Goal: Transaction & Acquisition: Download file/media

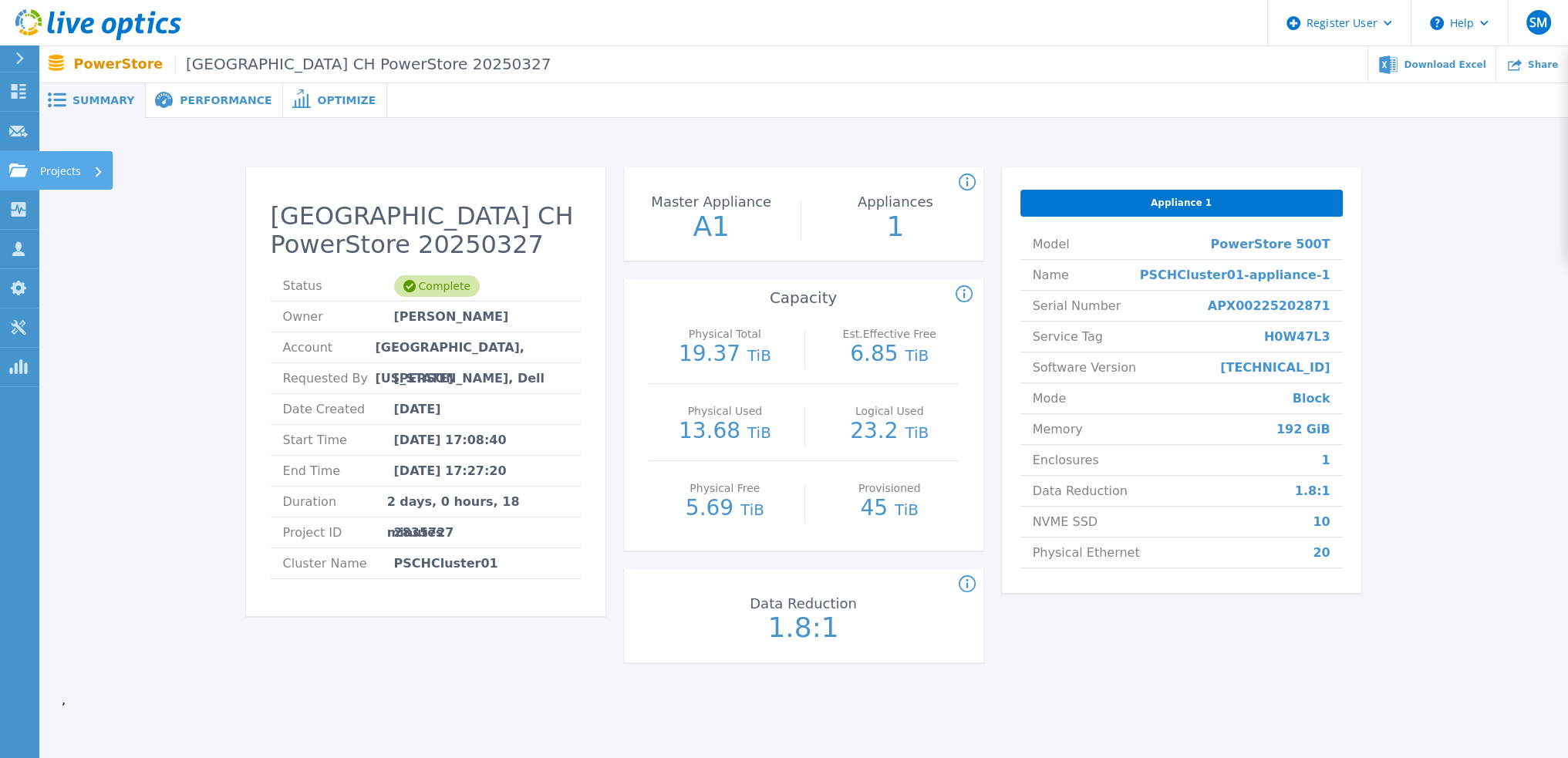
click at [12, 164] on icon at bounding box center [19, 170] width 19 height 13
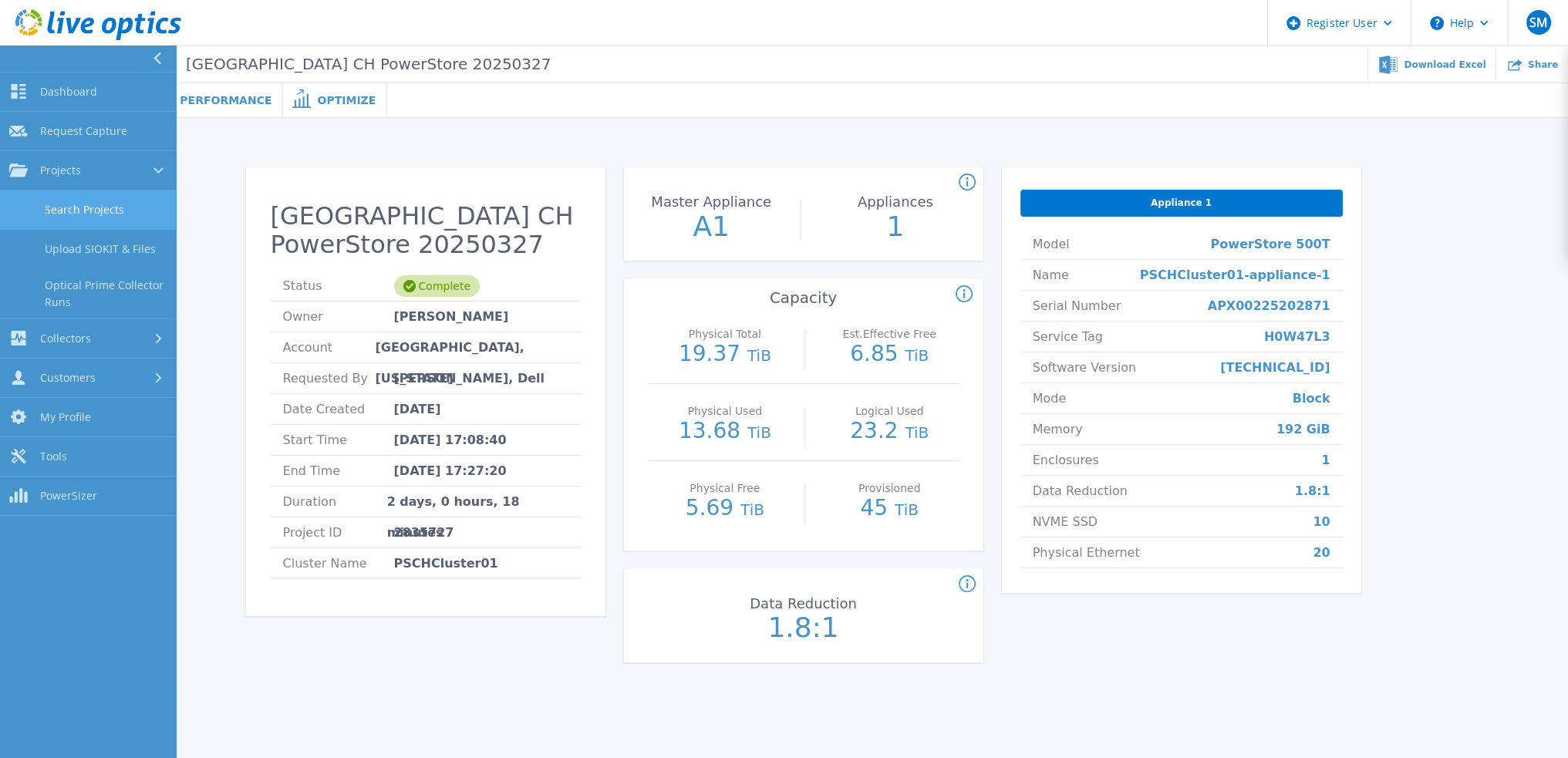
click at [72, 207] on link "Search Projects" at bounding box center [87, 210] width 176 height 39
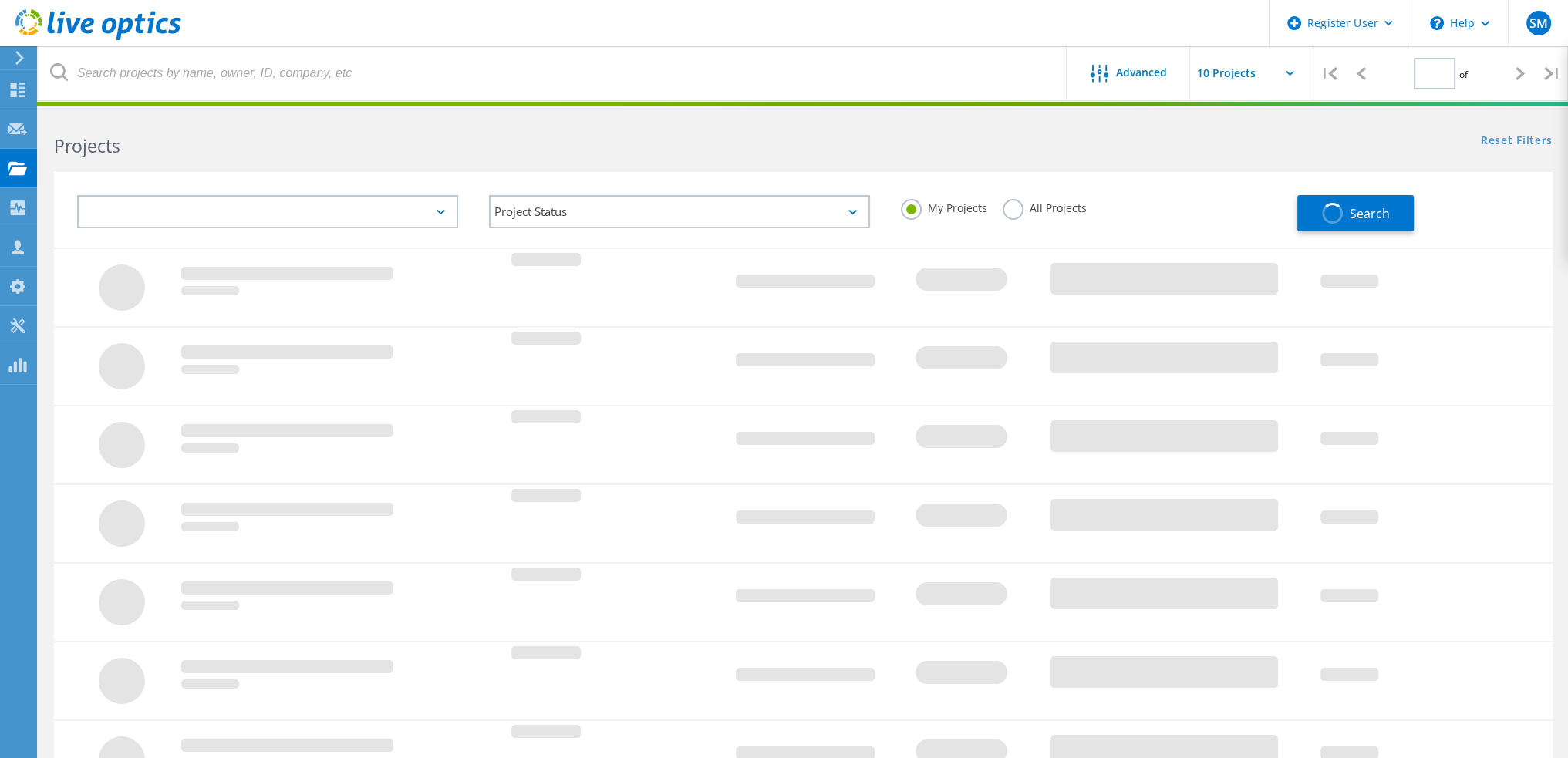
type input "1"
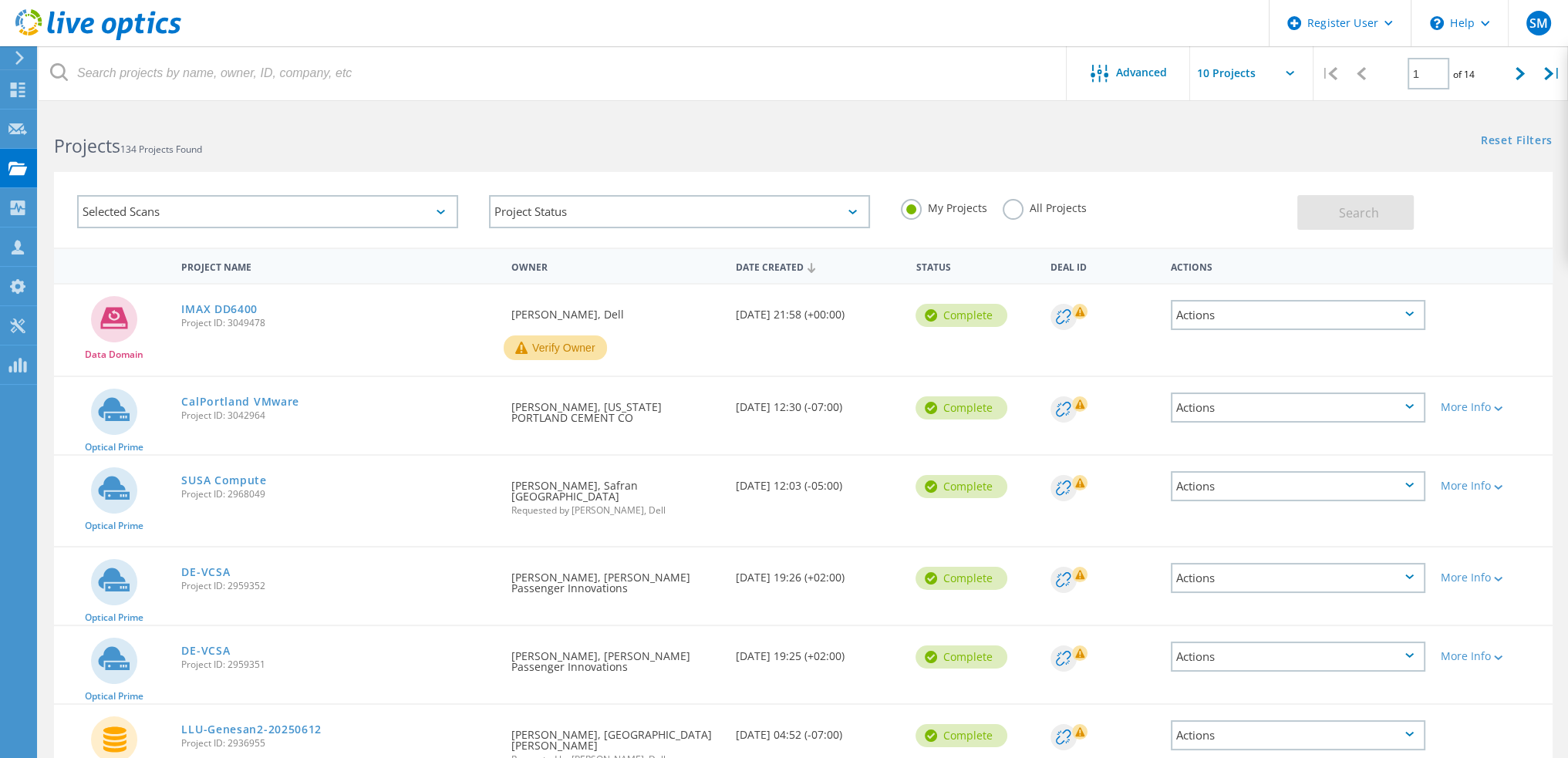
click at [1014, 209] on label "All Projects" at bounding box center [1044, 206] width 84 height 14
click at [0, 0] on input "All Projects" at bounding box center [0, 0] width 0 height 0
click at [221, 399] on link "CalPortland VMware" at bounding box center [240, 401] width 118 height 11
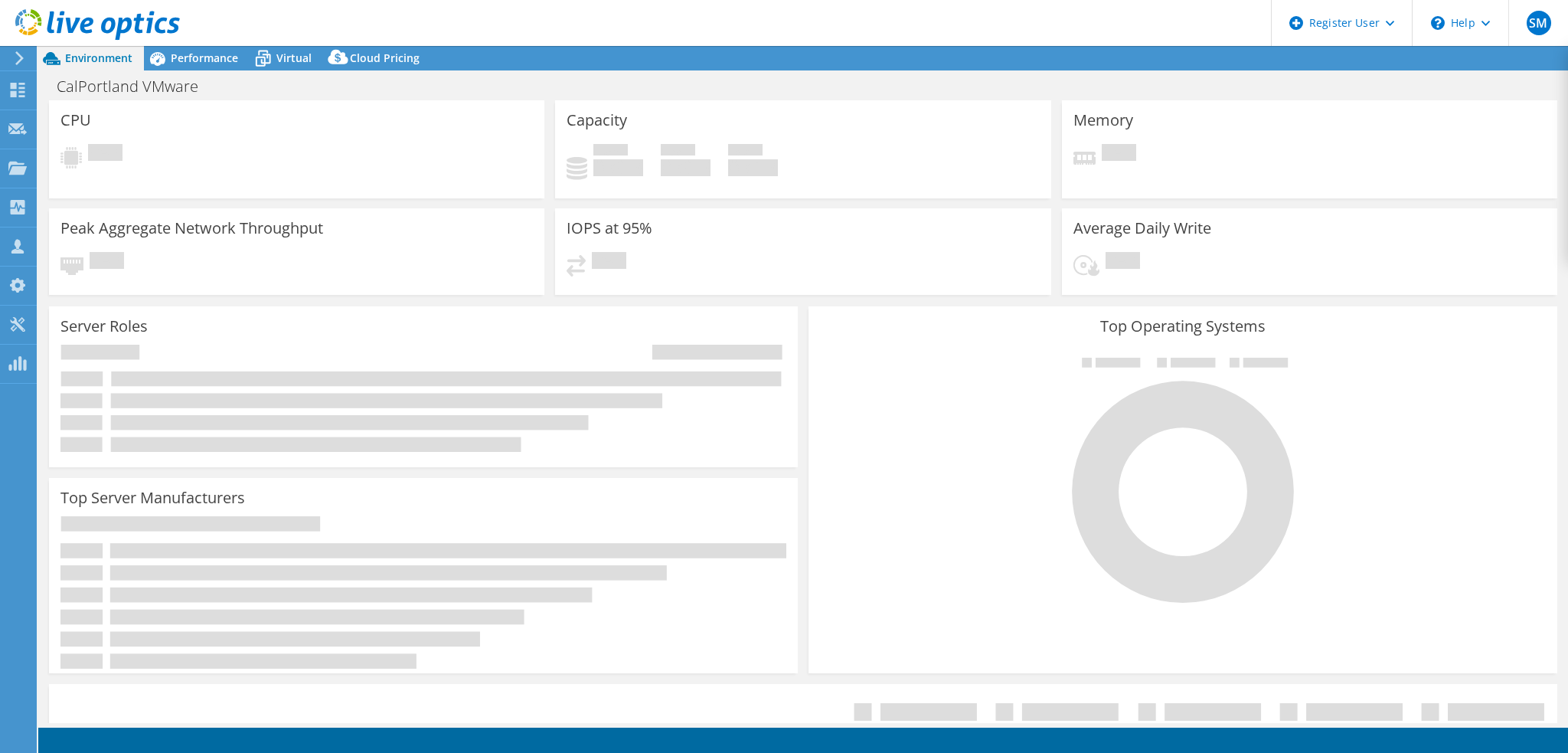
select select "USWest"
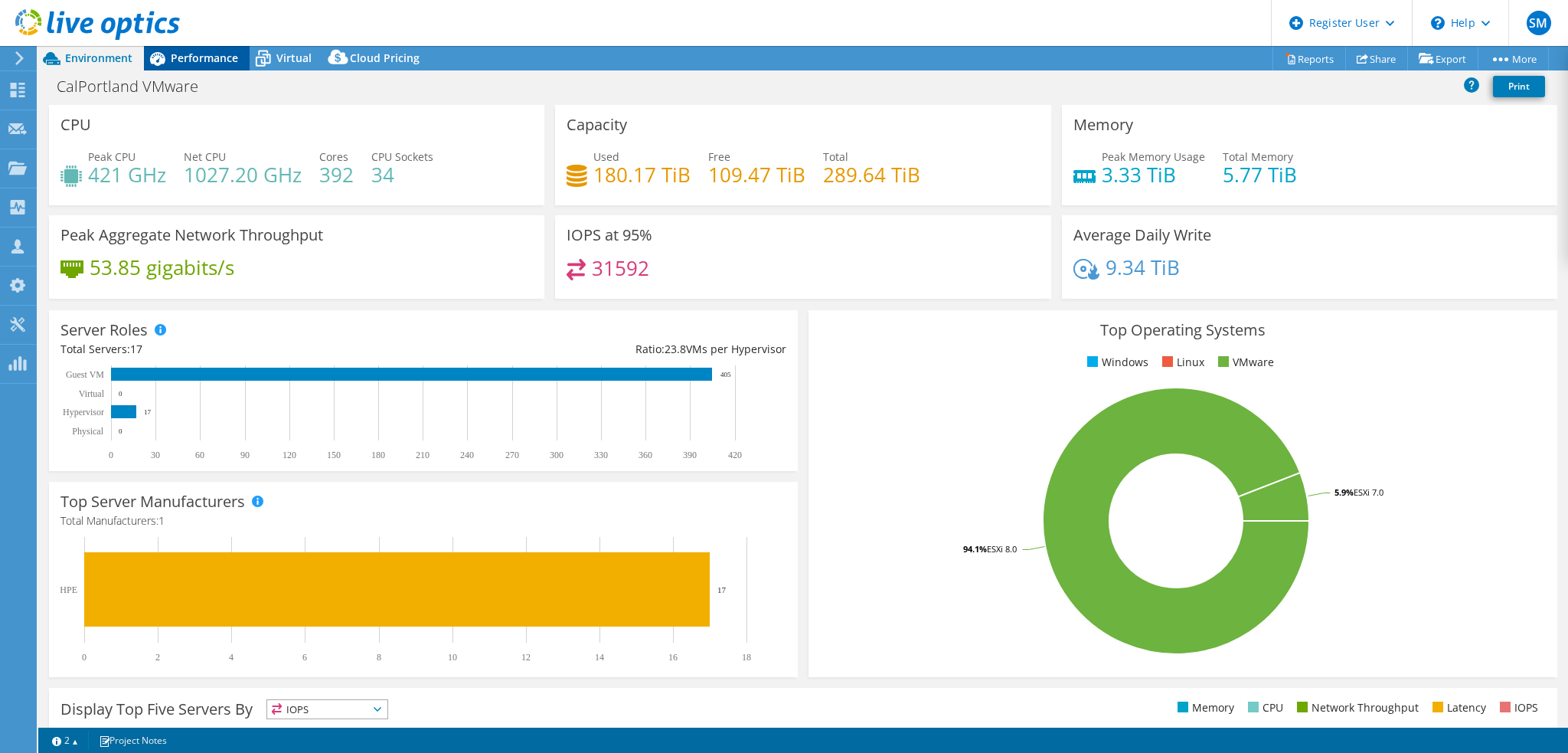
click at [200, 56] on span "Performance" at bounding box center [205, 57] width 67 height 14
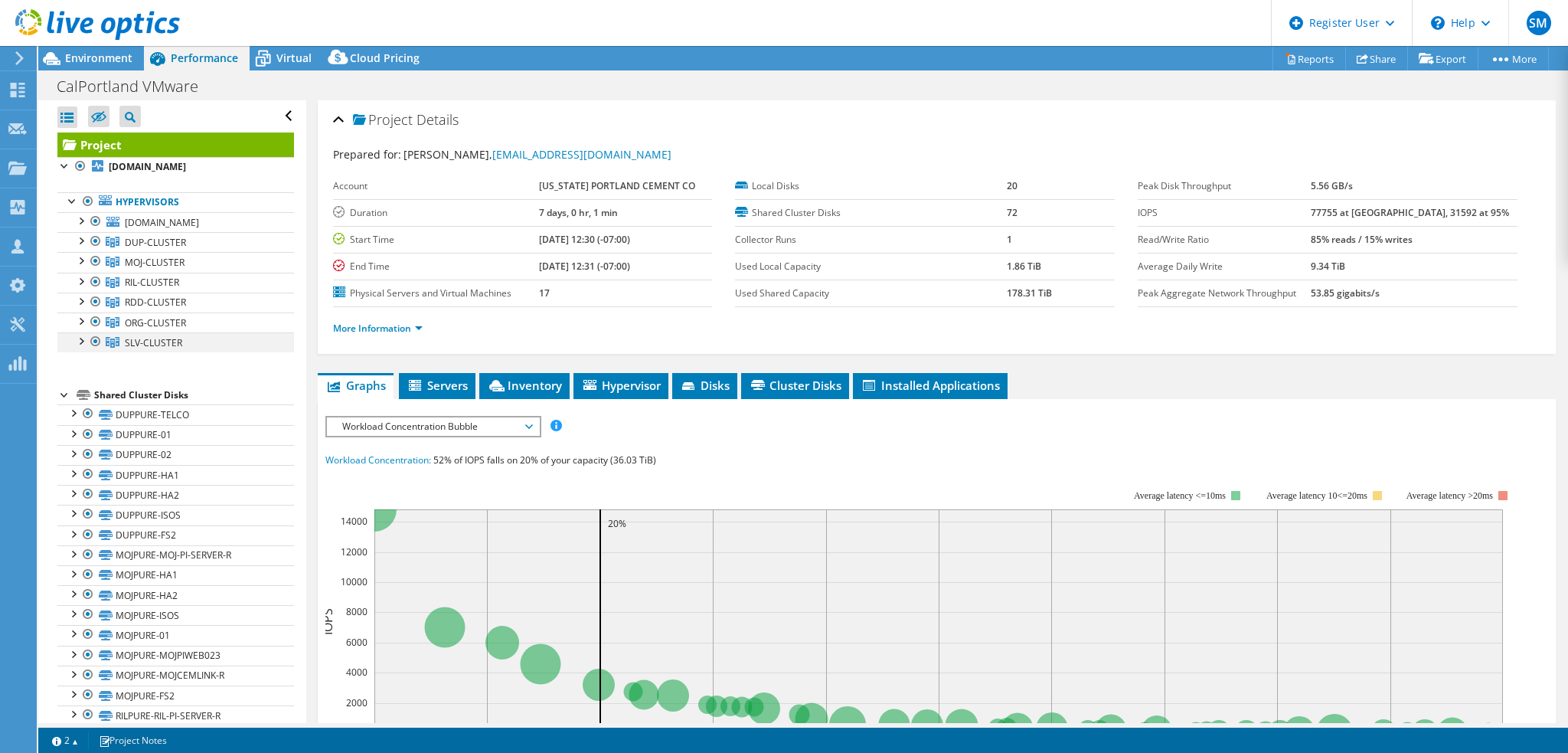
click at [77, 344] on div at bounding box center [80, 340] width 15 height 15
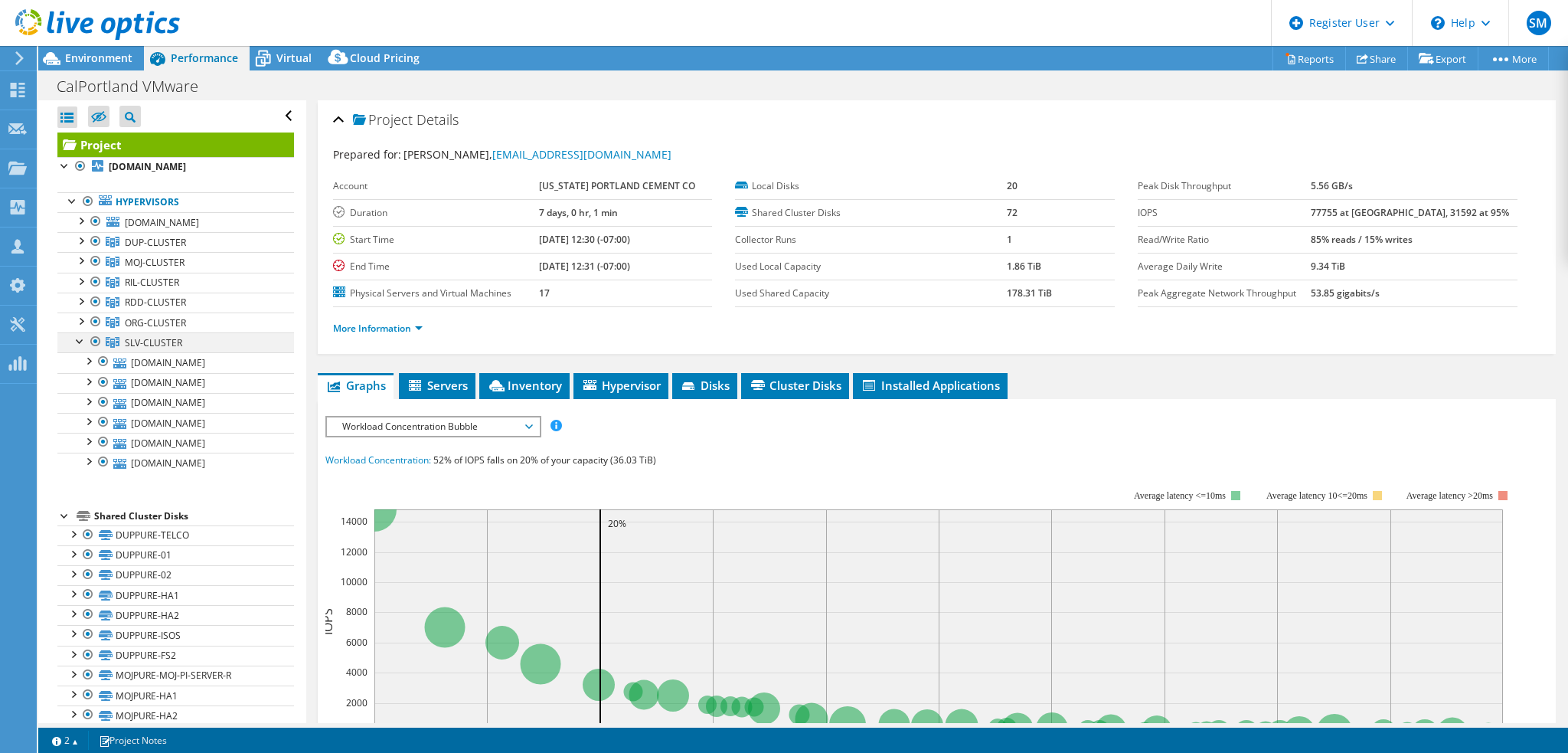
click at [77, 344] on div at bounding box center [80, 340] width 15 height 15
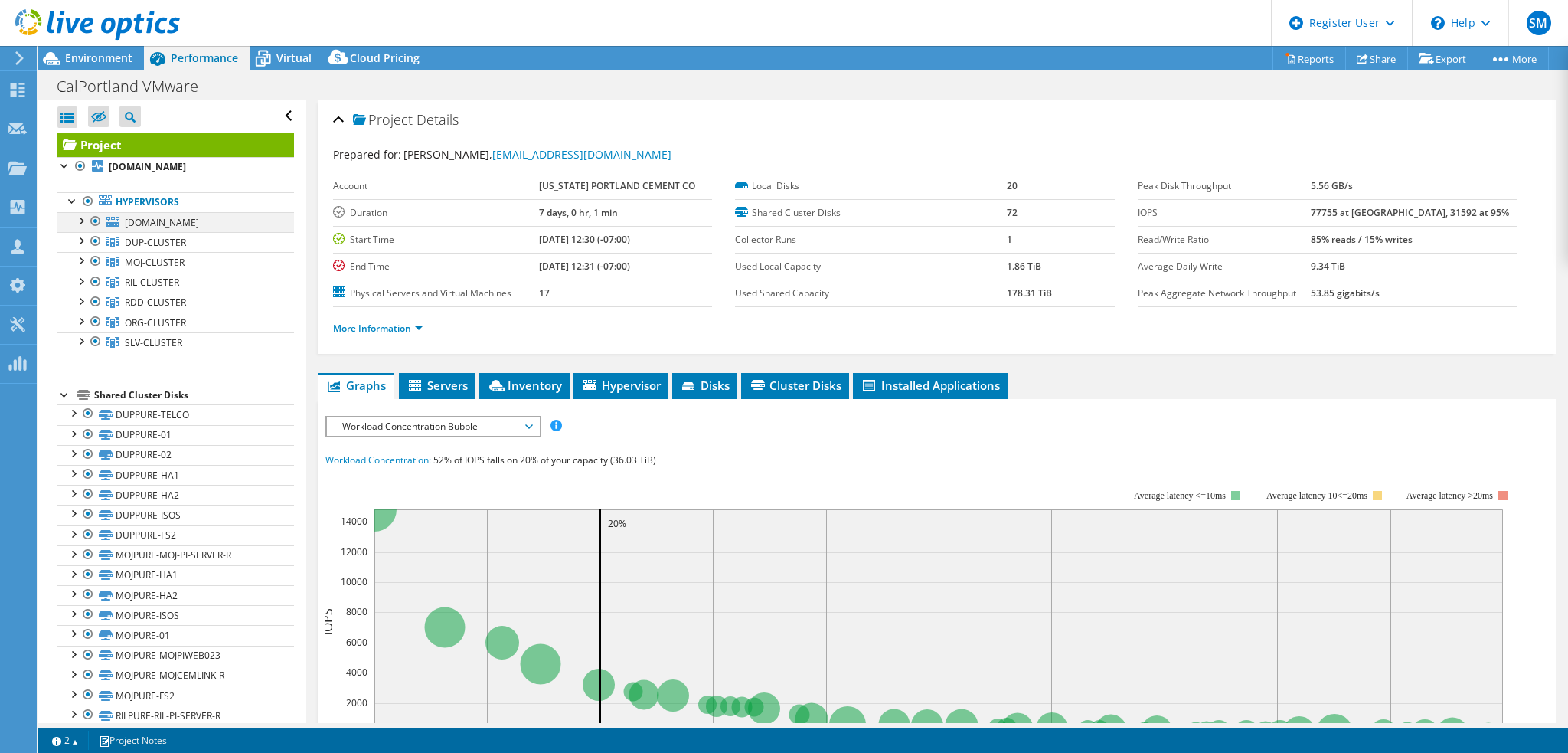
click at [86, 224] on div at bounding box center [80, 220] width 15 height 15
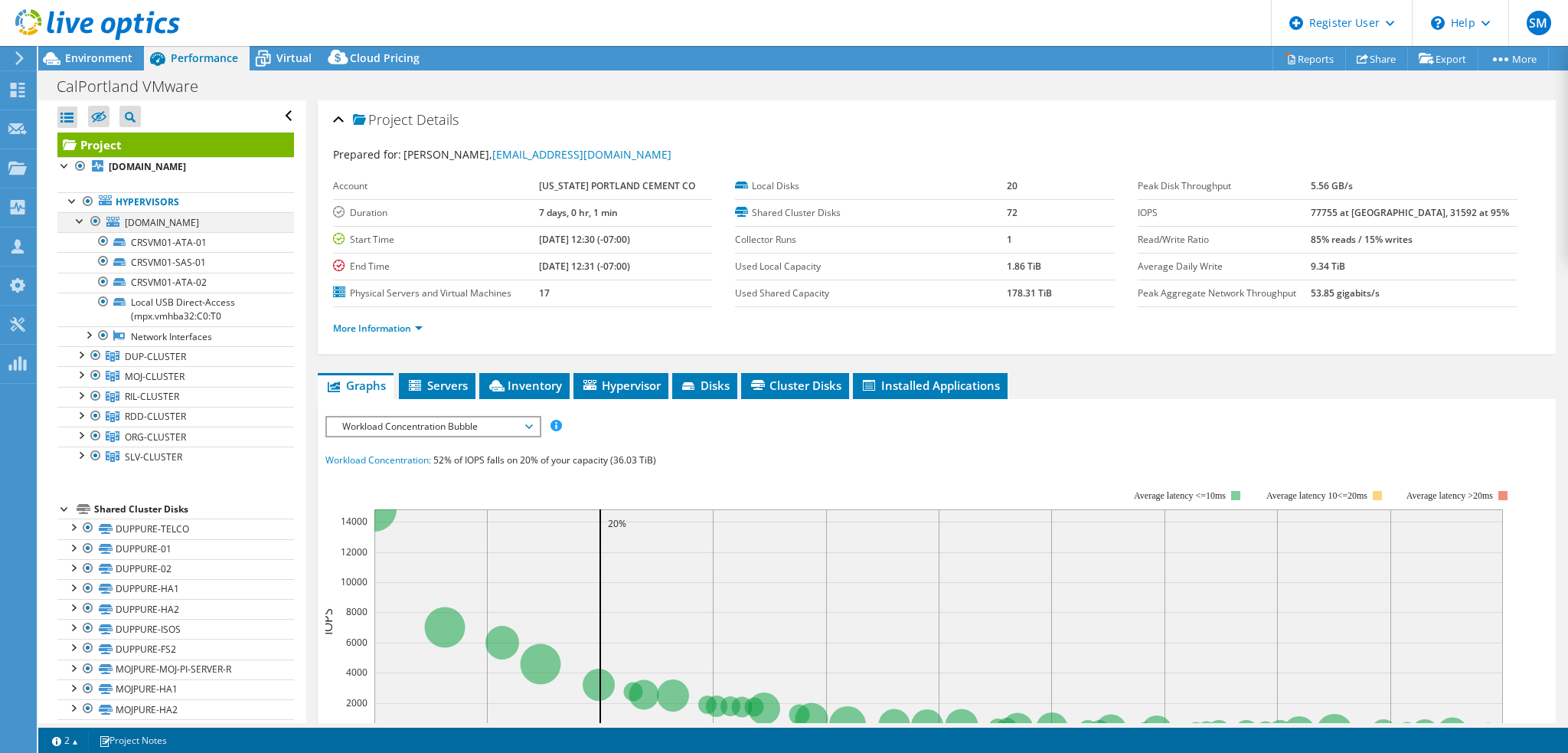
click at [79, 221] on div at bounding box center [80, 220] width 15 height 15
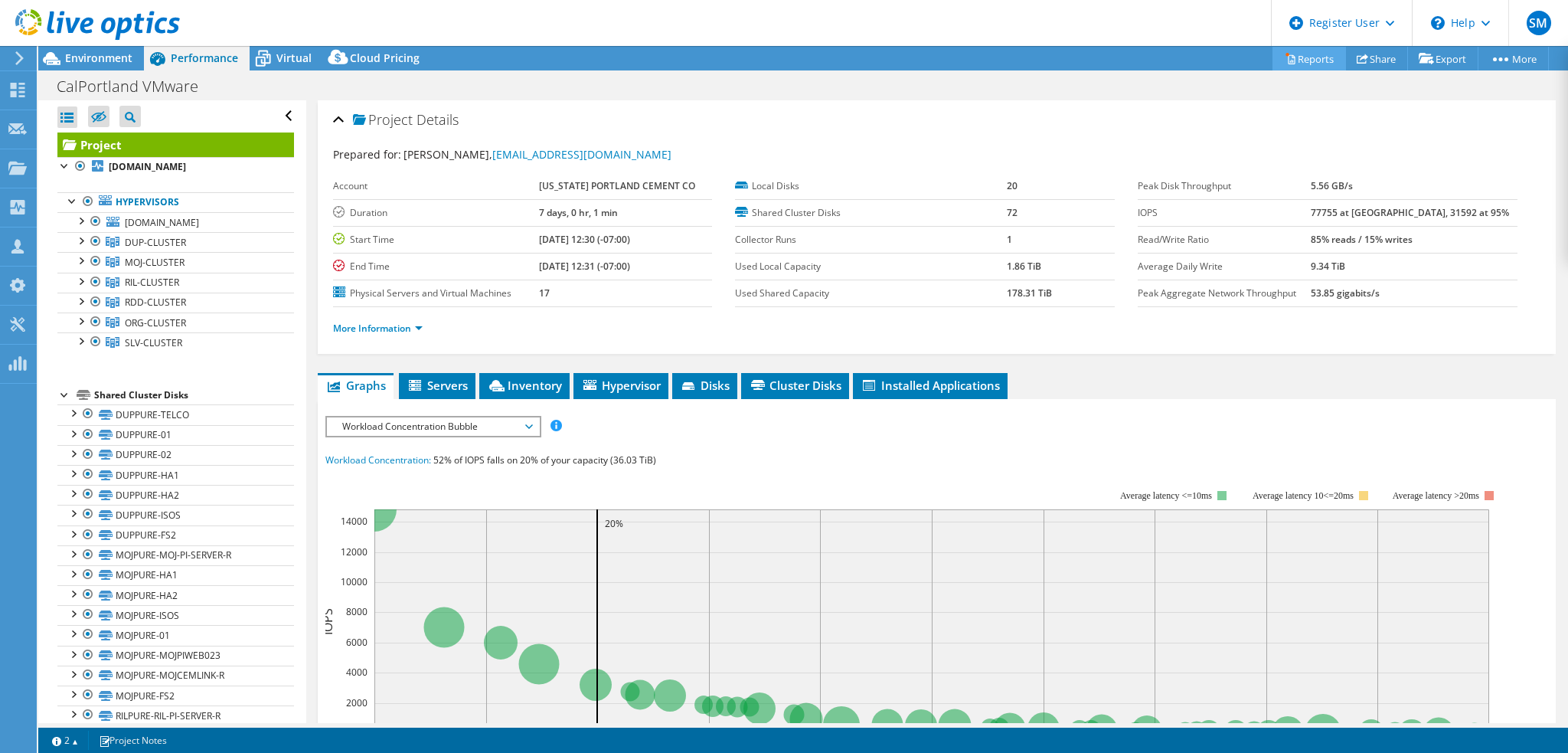
click at [1325, 57] on link "Reports" at bounding box center [1309, 58] width 73 height 24
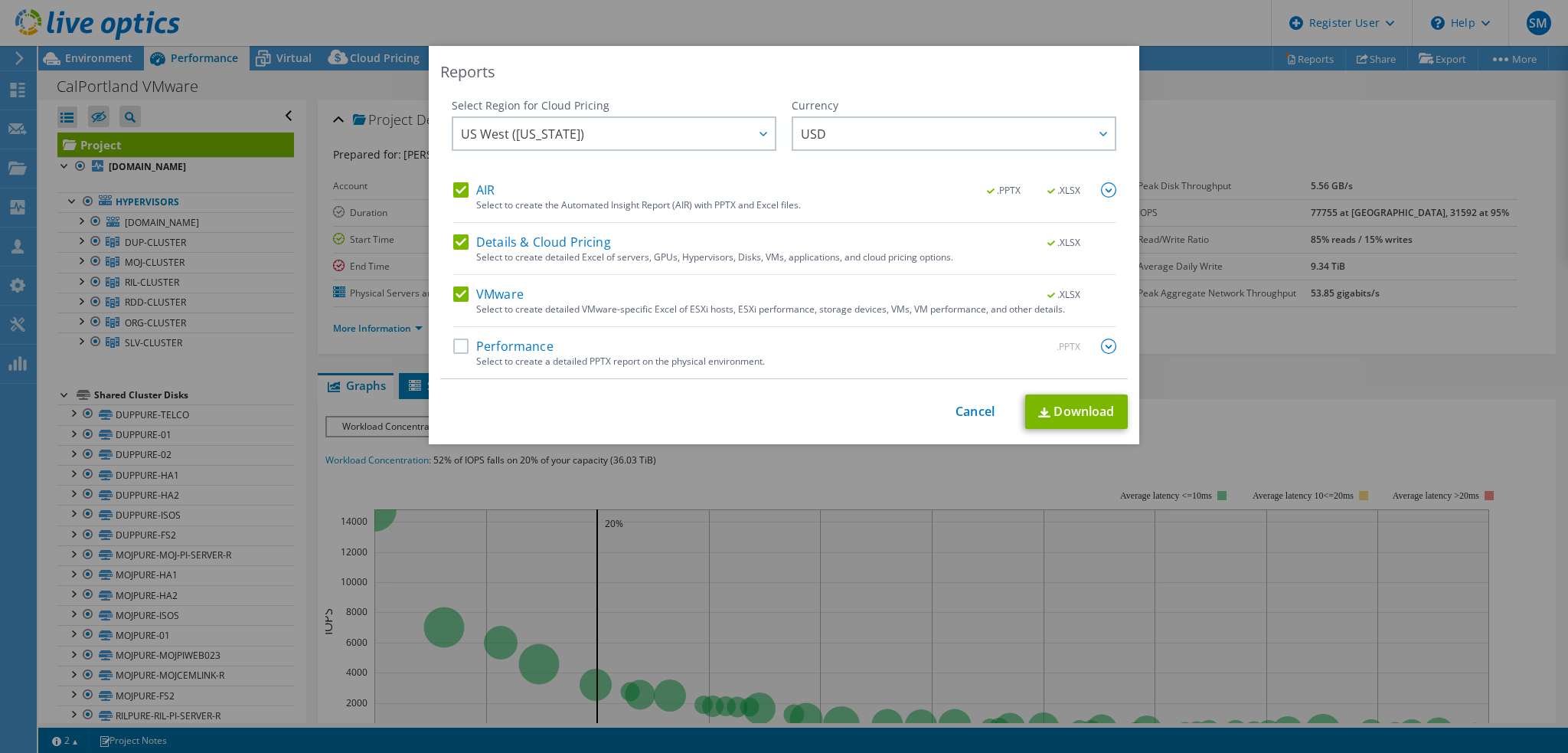
click at [453, 292] on label "VMware" at bounding box center [488, 294] width 71 height 15
click at [0, 0] on input "VMware" at bounding box center [0, 0] width 0 height 0
click at [453, 249] on label "Details & Cloud Pricing" at bounding box center [531, 242] width 157 height 15
click at [0, 0] on input "Details & Cloud Pricing" at bounding box center [0, 0] width 0 height 0
click at [1064, 187] on span ".XLSX" at bounding box center [1064, 190] width 57 height 11
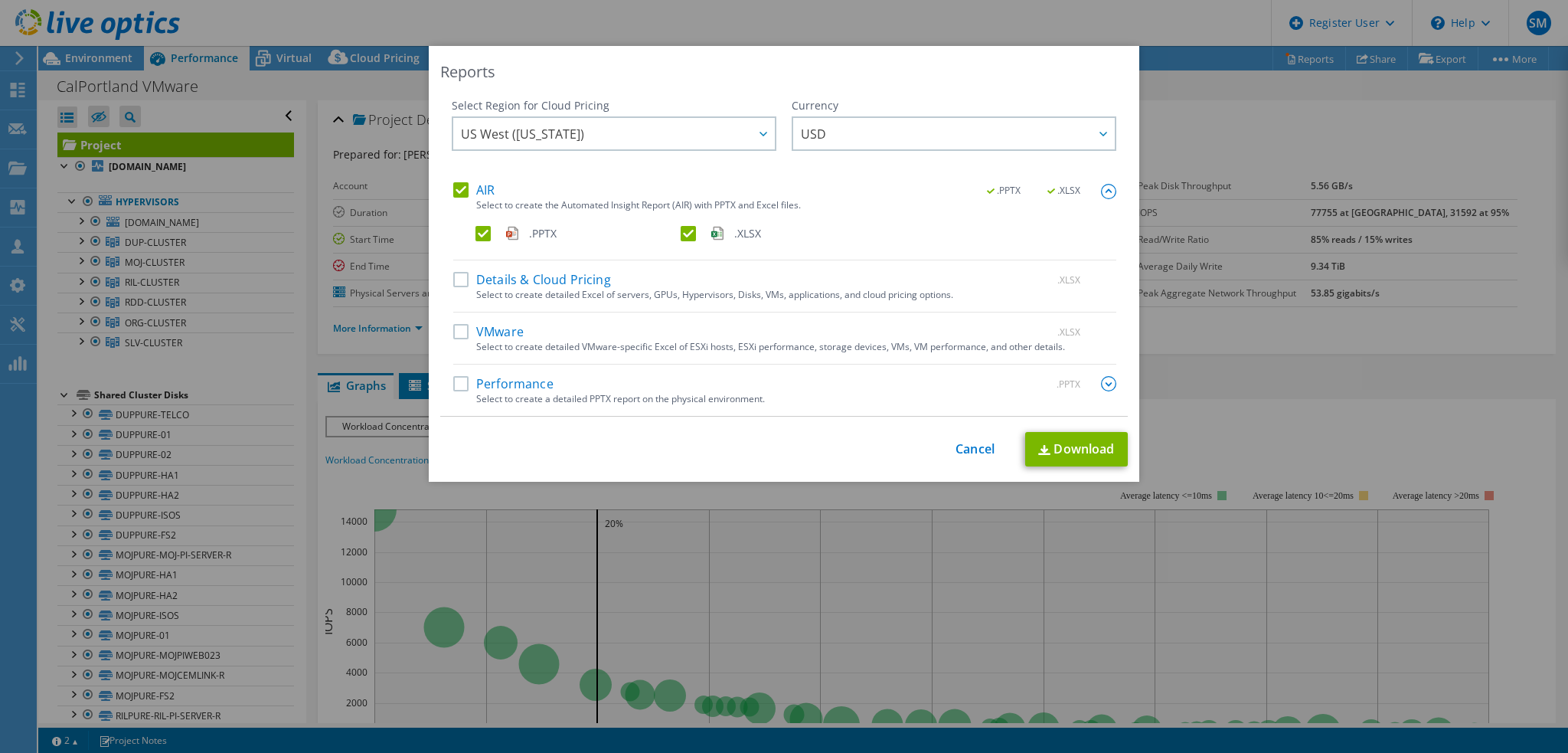
click at [685, 233] on label ".XLSX" at bounding box center [781, 233] width 202 height 15
click at [0, 0] on input ".XLSX" at bounding box center [0, 0] width 0 height 0
click at [454, 336] on label "VMware" at bounding box center [488, 332] width 71 height 15
click at [0, 0] on input "VMware" at bounding box center [0, 0] width 0 height 0
click at [456, 381] on label "Performance" at bounding box center [503, 384] width 100 height 15
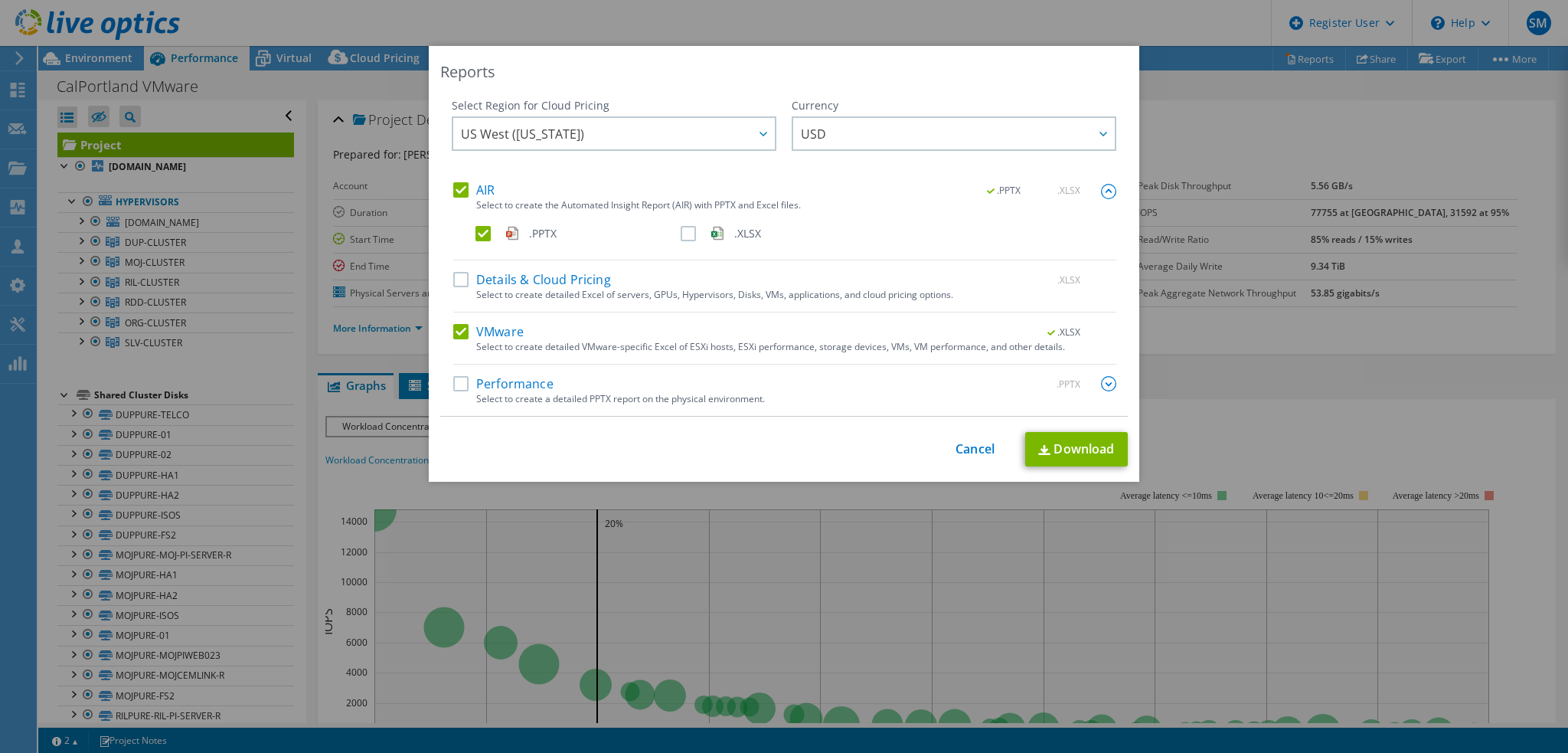
click at [0, 0] on input "Performance" at bounding box center [0, 0] width 0 height 0
click at [1101, 382] on img at bounding box center [1109, 384] width 15 height 15
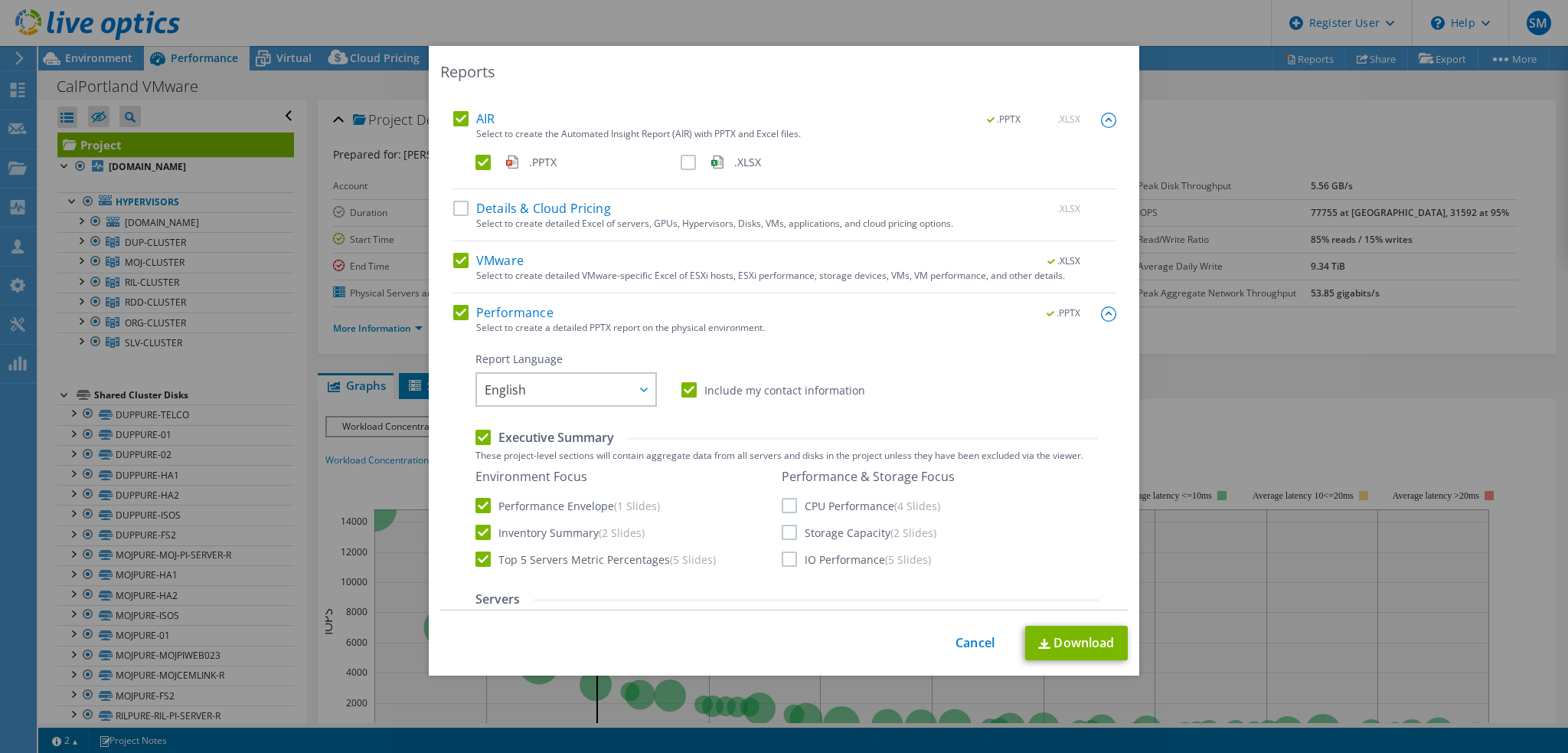
scroll to position [153, 0]
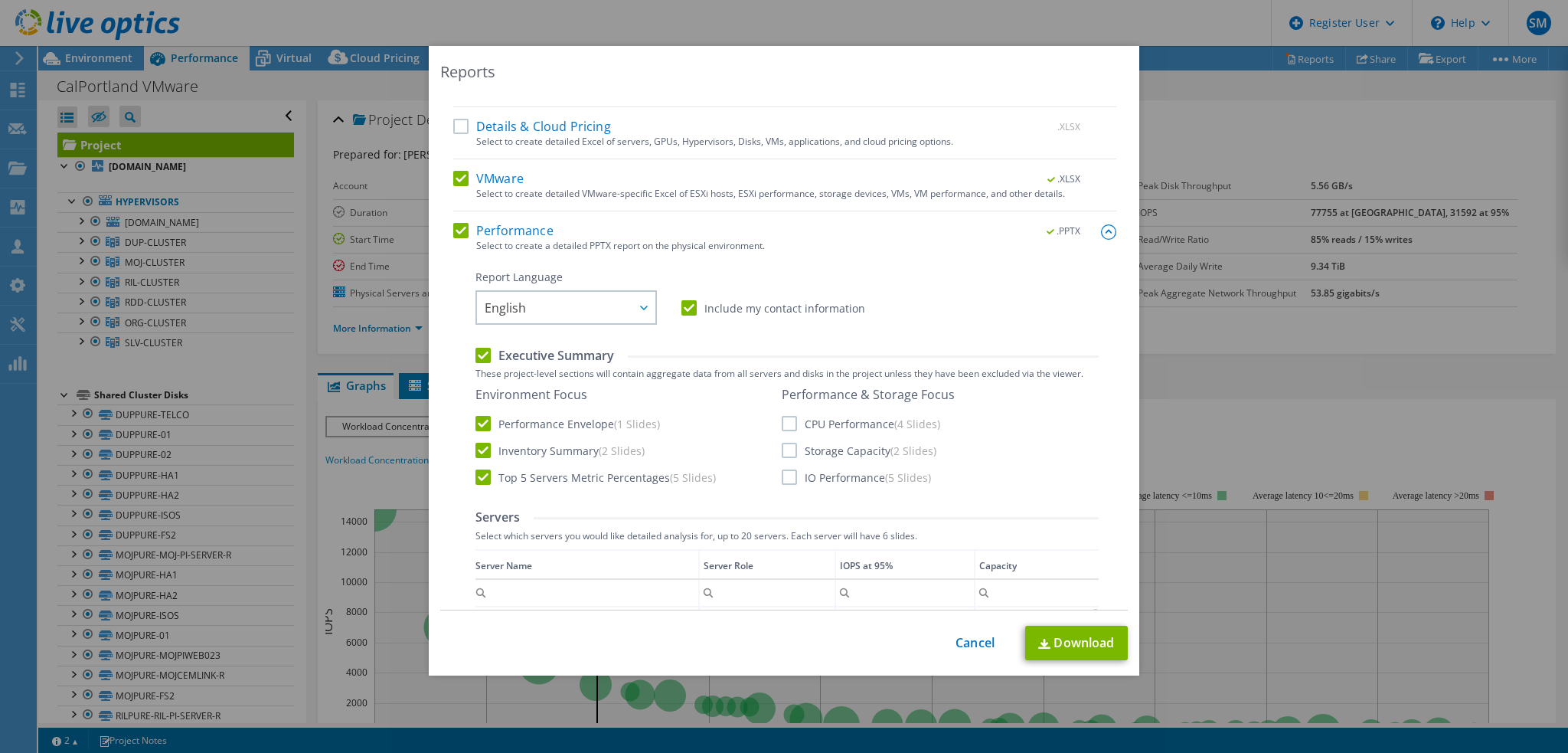
click at [681, 307] on label "Include my contact information" at bounding box center [773, 307] width 184 height 15
click at [0, 0] on input "Include my contact information" at bounding box center [0, 0] width 0 height 0
click at [536, 483] on label "Top 5 Servers Metric Percentages (5 Slides)" at bounding box center [596, 477] width 241 height 15
click at [0, 0] on input "Top 5 Servers Metric Percentages (5 Slides)" at bounding box center [0, 0] width 0 height 0
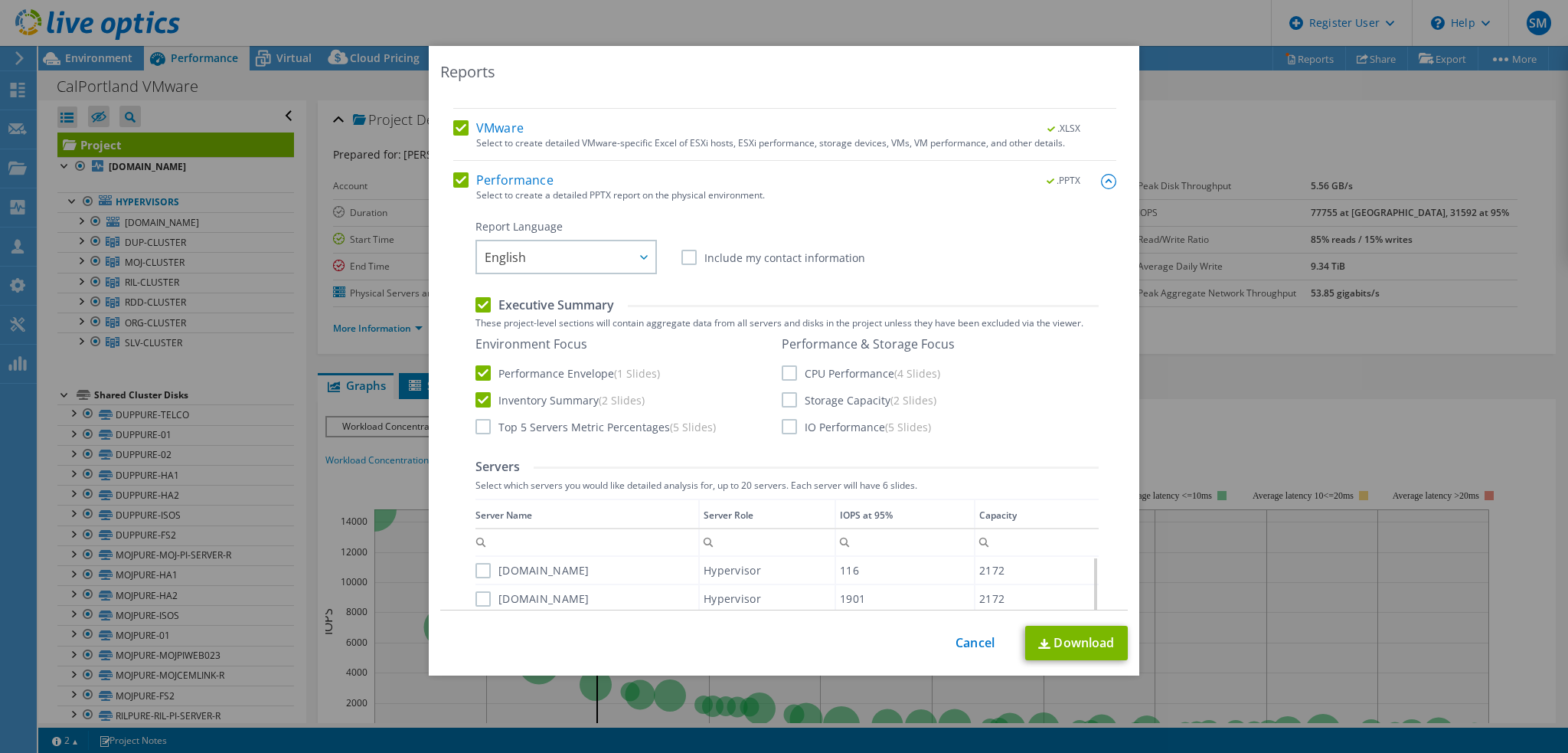
scroll to position [230, 0]
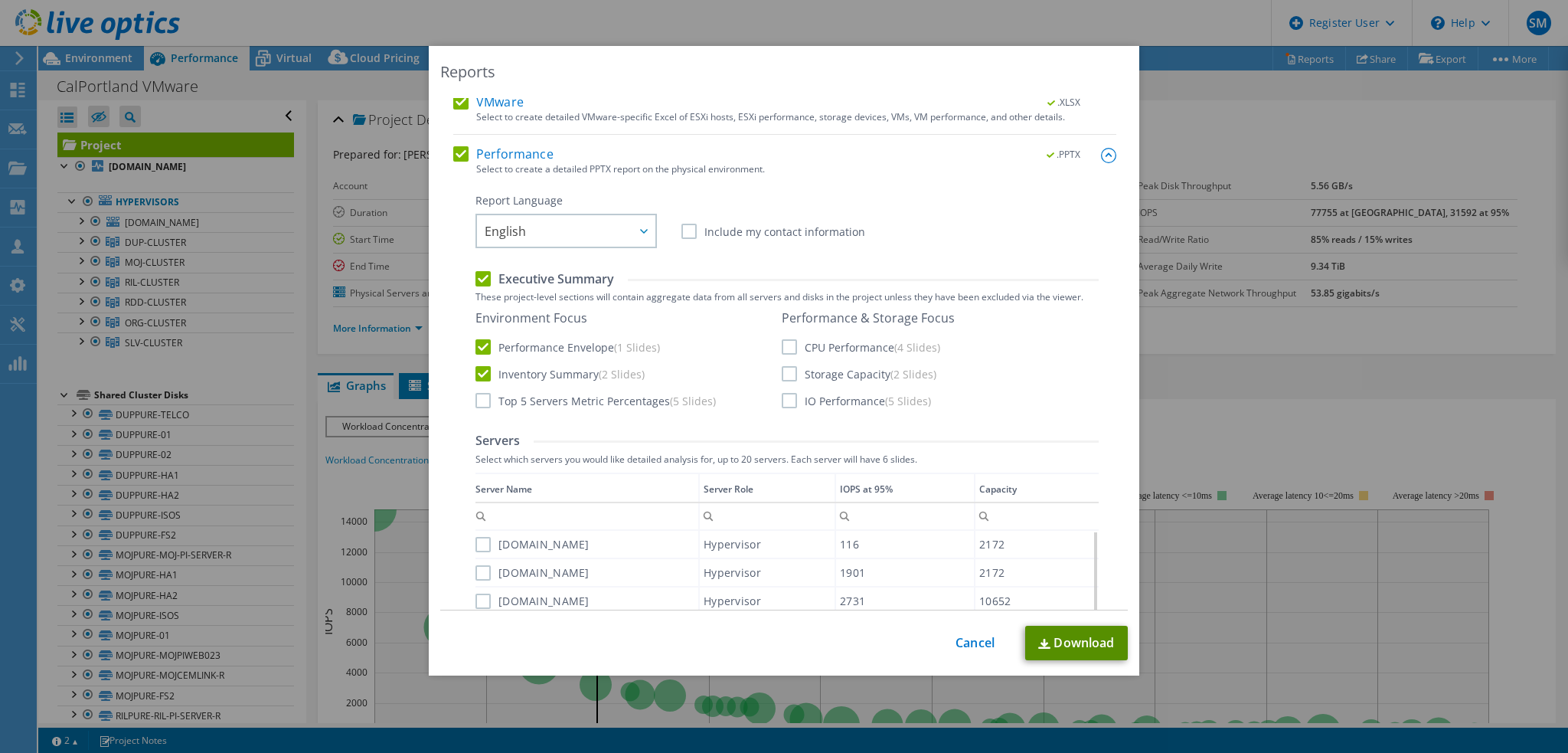
click at [1084, 642] on link "Download" at bounding box center [1077, 643] width 103 height 35
click at [424, 15] on div "Reports Select Region for Cloud Pricing Asia Pacific (Hong Kong) Asia Pacific (…" at bounding box center [784, 376] width 1568 height 753
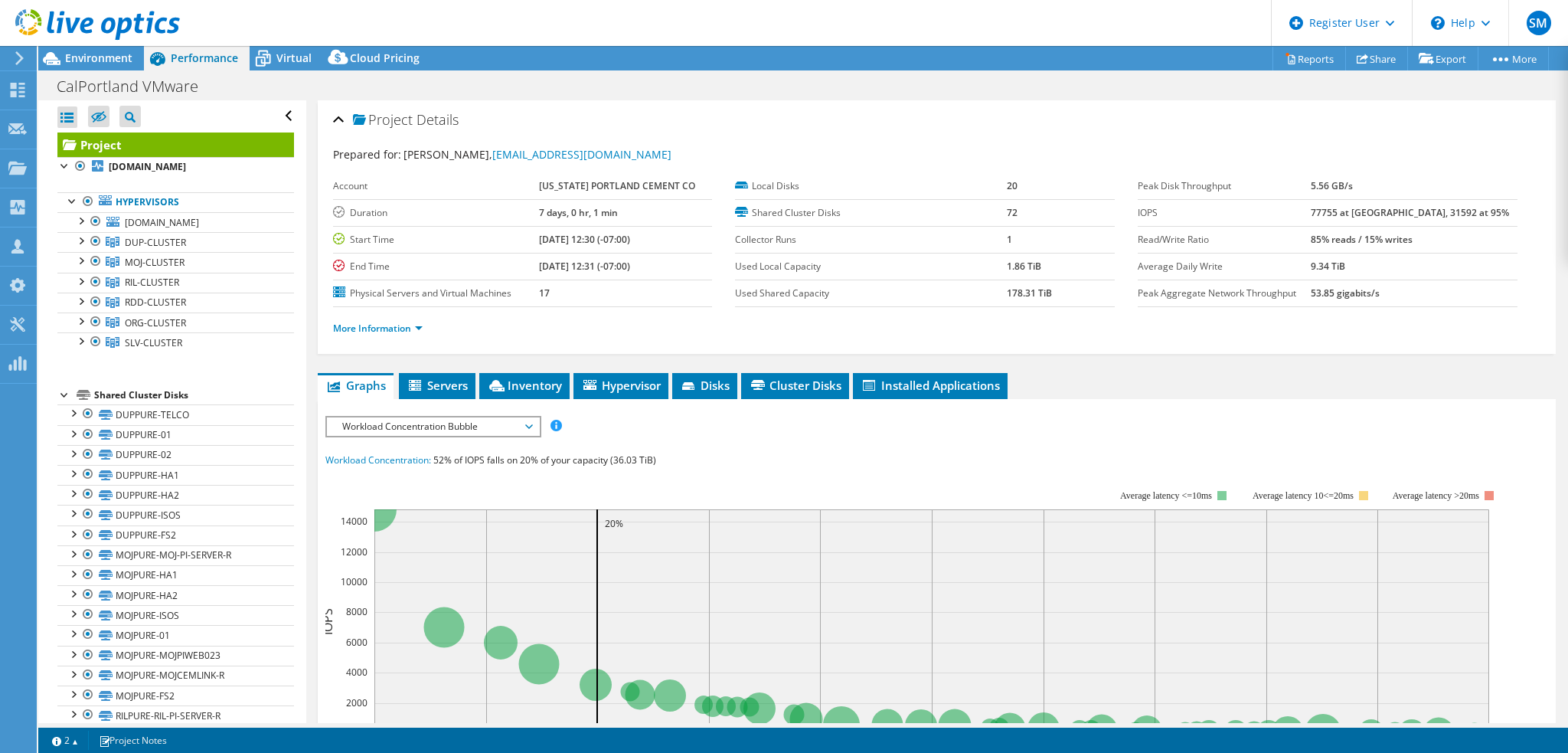
click at [445, 423] on span "Workload Concentration Bubble" at bounding box center [433, 427] width 197 height 19
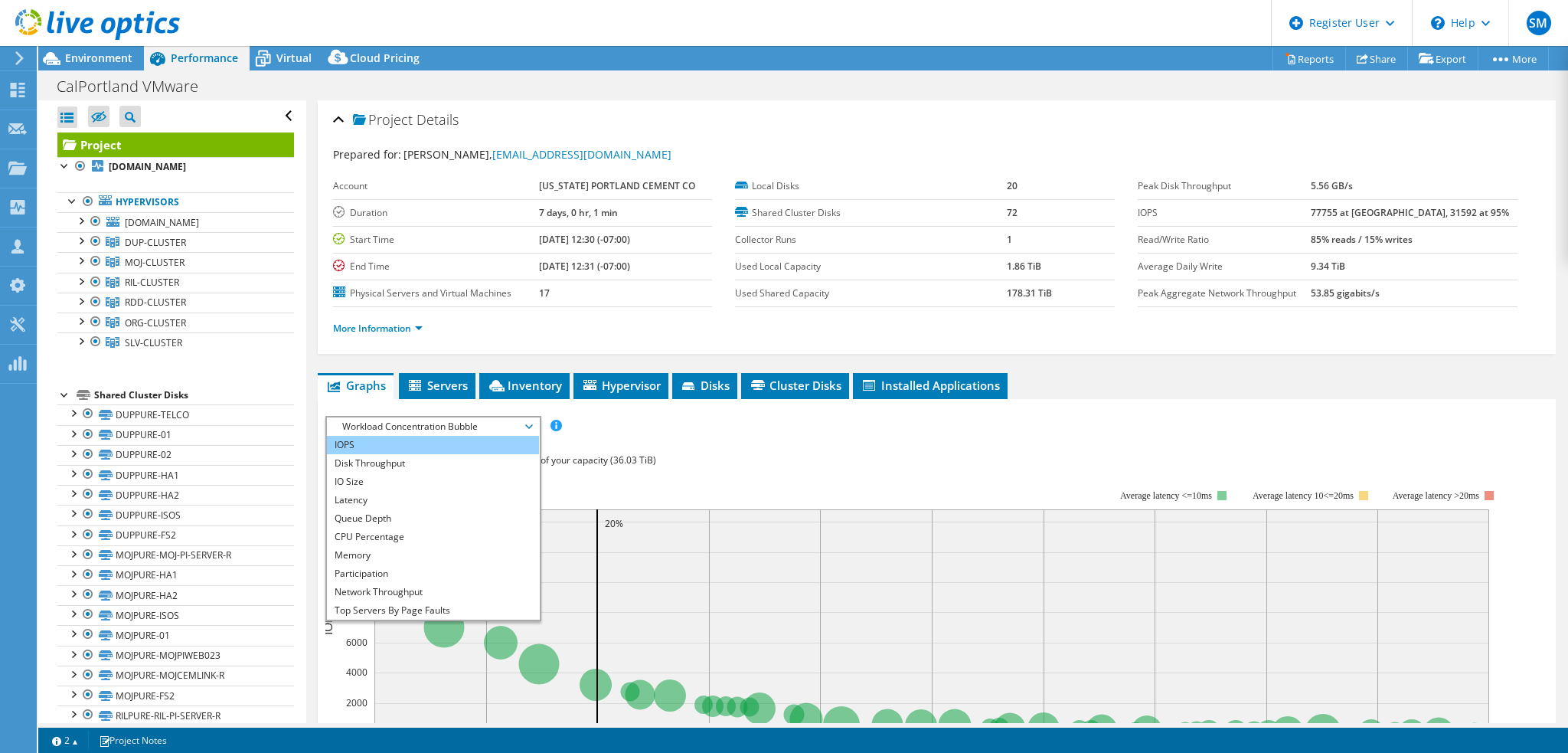
click at [444, 440] on li "IOPS" at bounding box center [433, 445] width 212 height 19
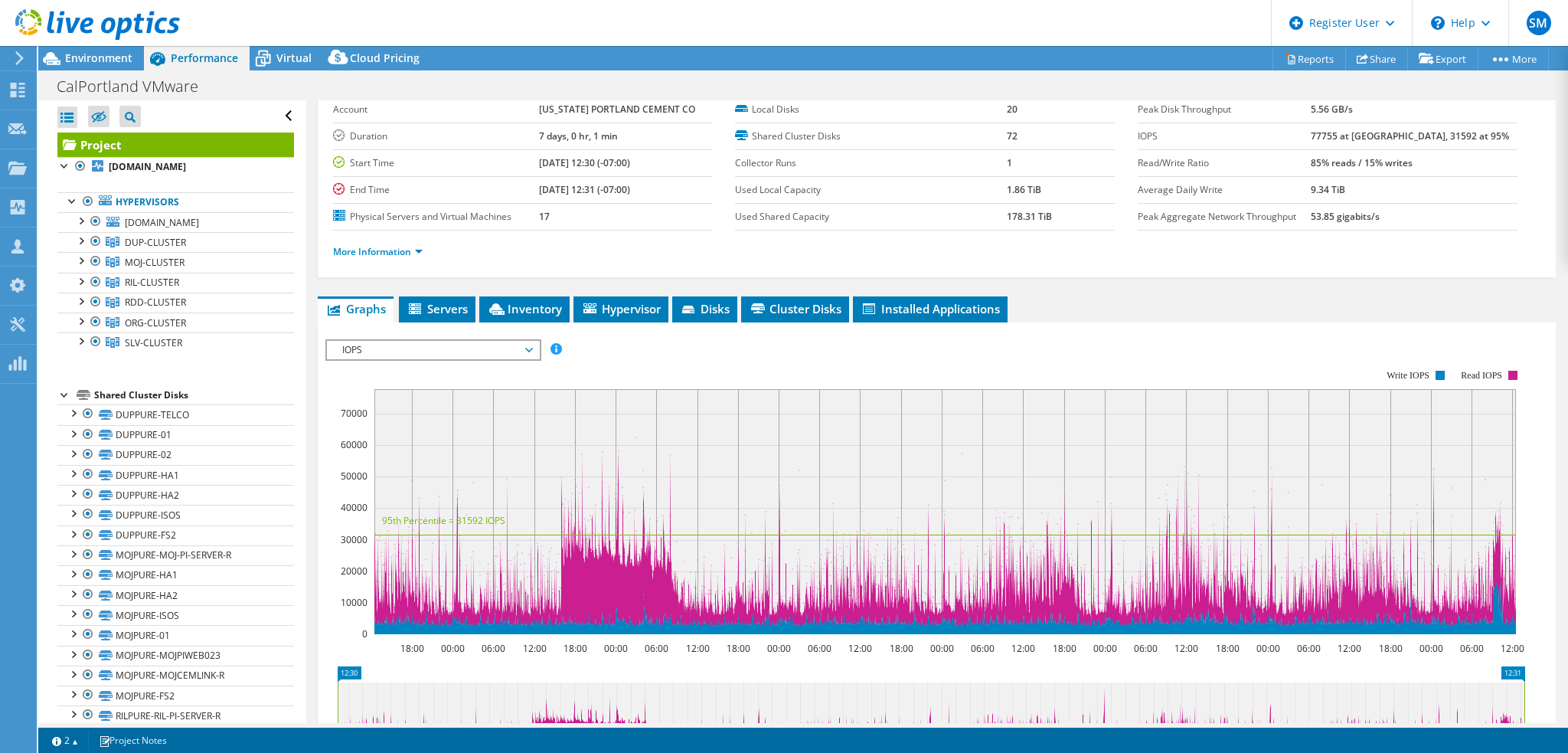
scroll to position [0, 0]
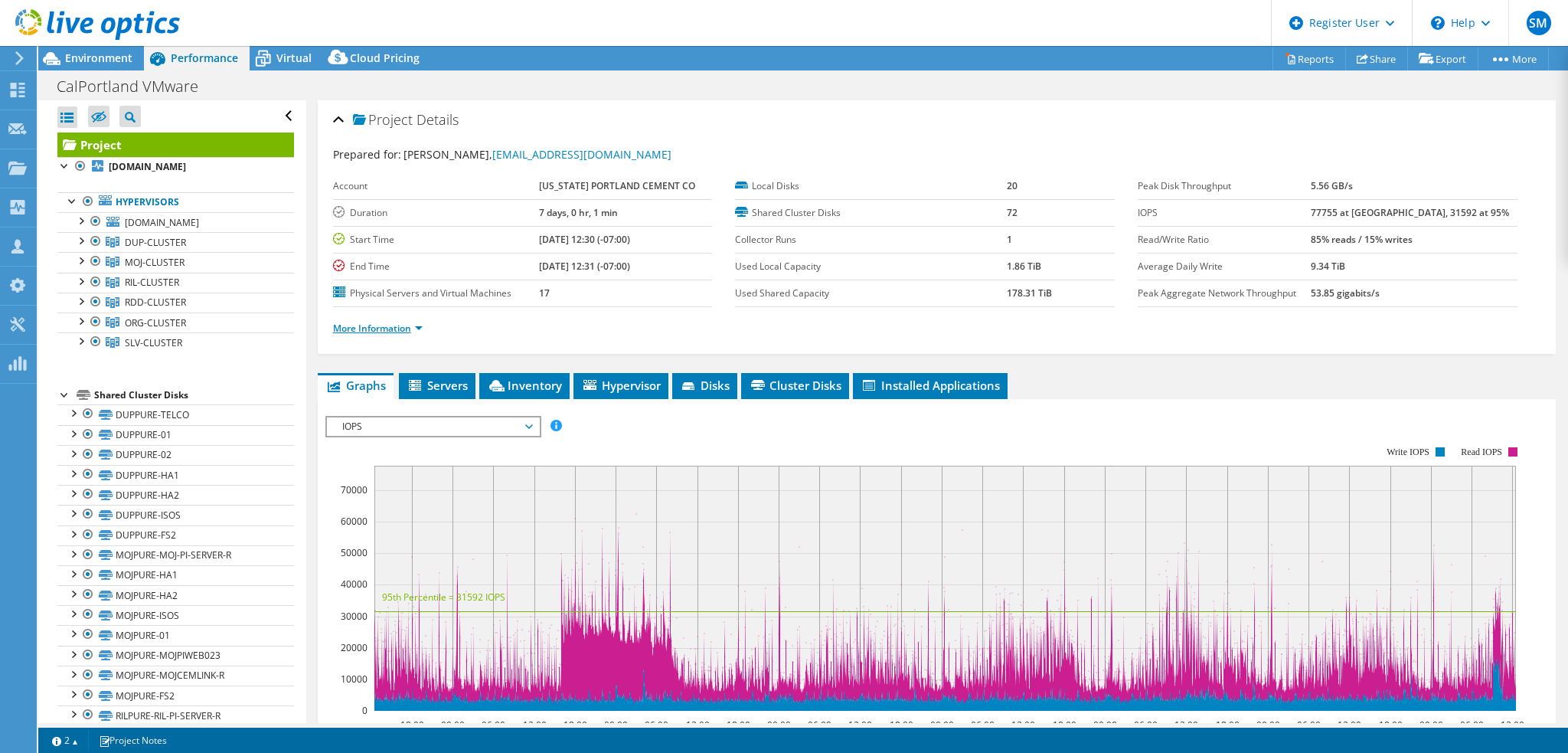
click at [394, 327] on link "More Information" at bounding box center [378, 328] width 89 height 13
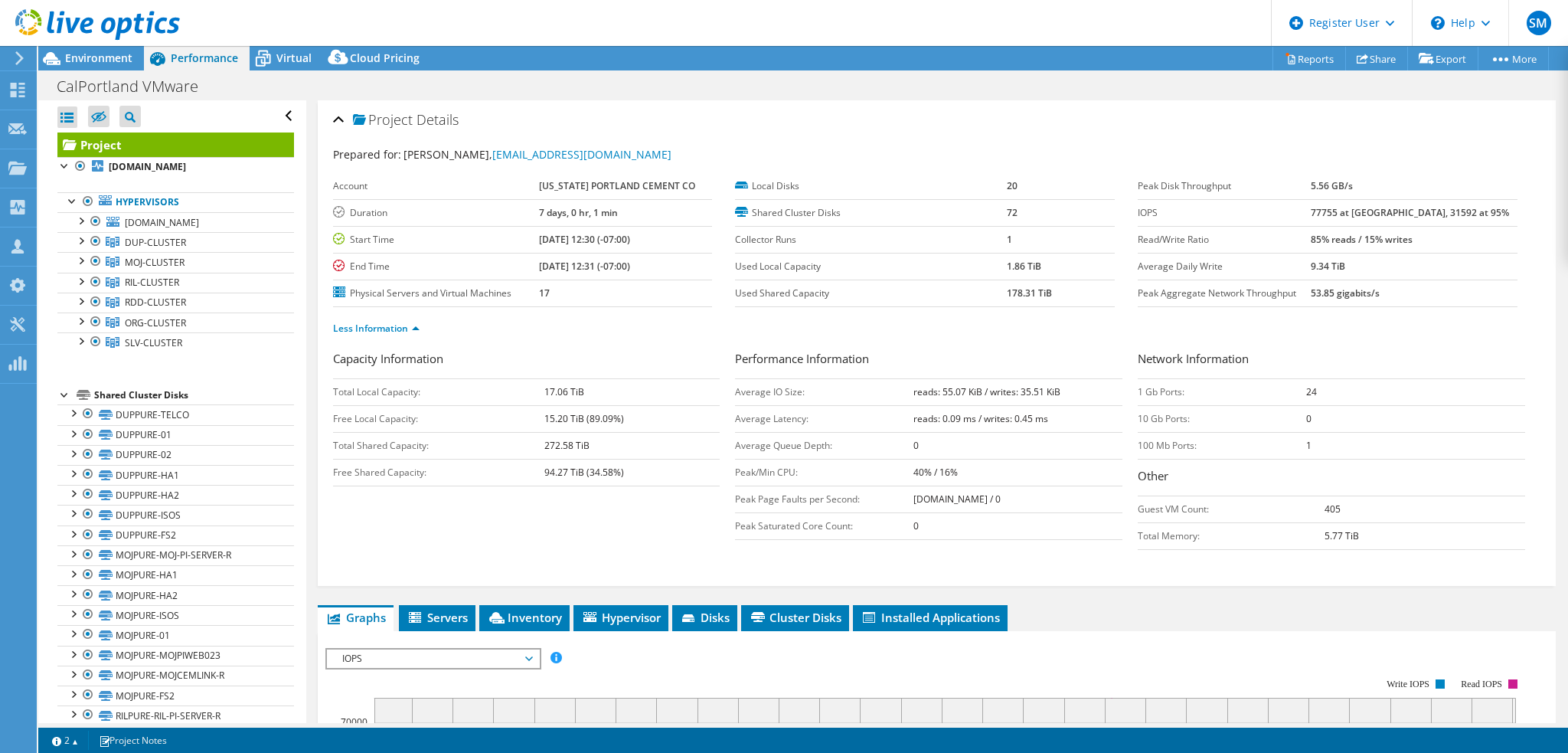
click at [1349, 209] on b "77755 at Peak, 31592 at 95%" at bounding box center [1411, 212] width 199 height 13
copy b "77755"
click at [1228, 334] on div "Less Information" at bounding box center [937, 328] width 1208 height 43
drag, startPoint x: 937, startPoint y: 388, endPoint x: 946, endPoint y: 388, distance: 9.0
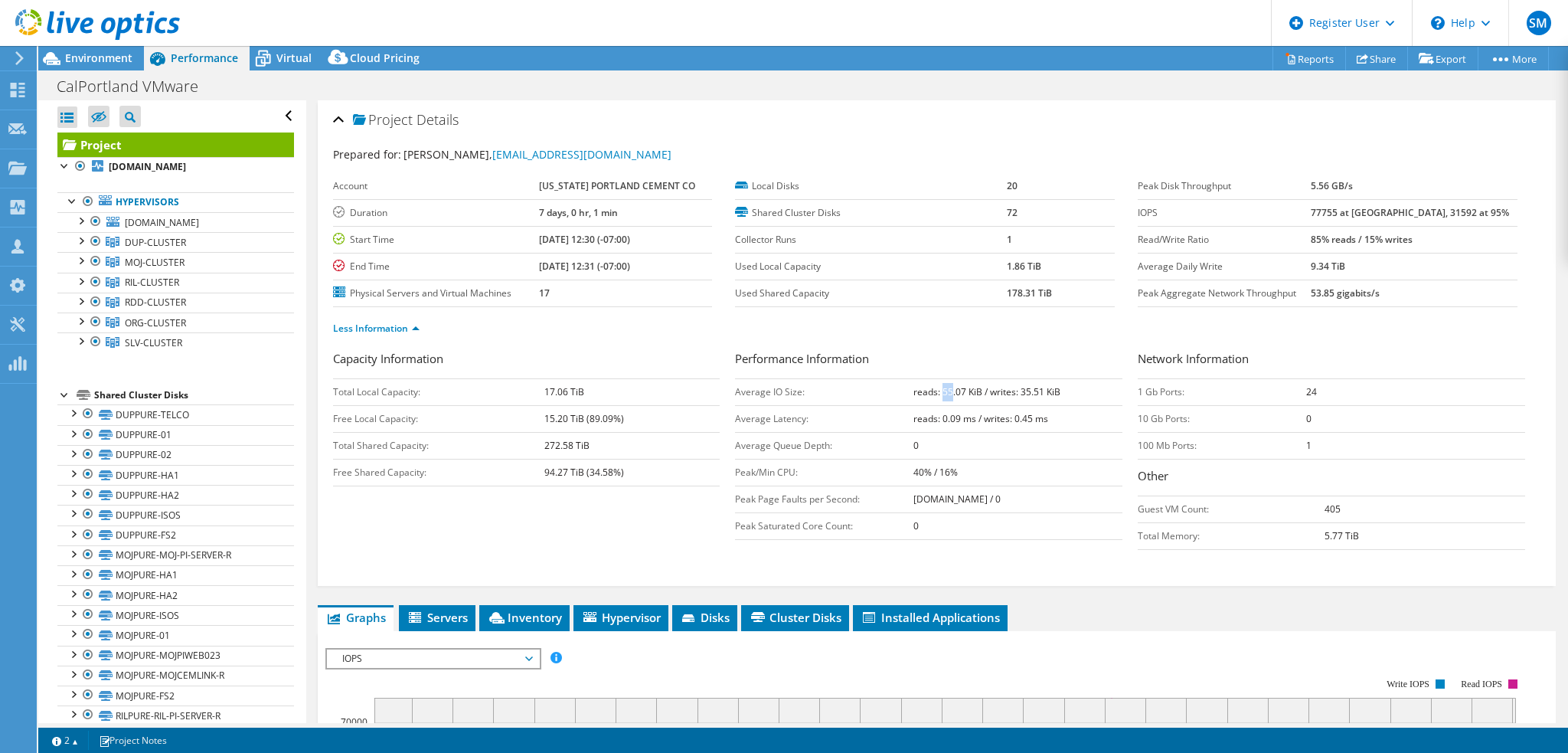
click at [946, 388] on b "reads: 55.07 KiB / writes: 35.51 KiB" at bounding box center [987, 391] width 147 height 13
click at [91, 57] on span "Environment" at bounding box center [99, 57] width 67 height 14
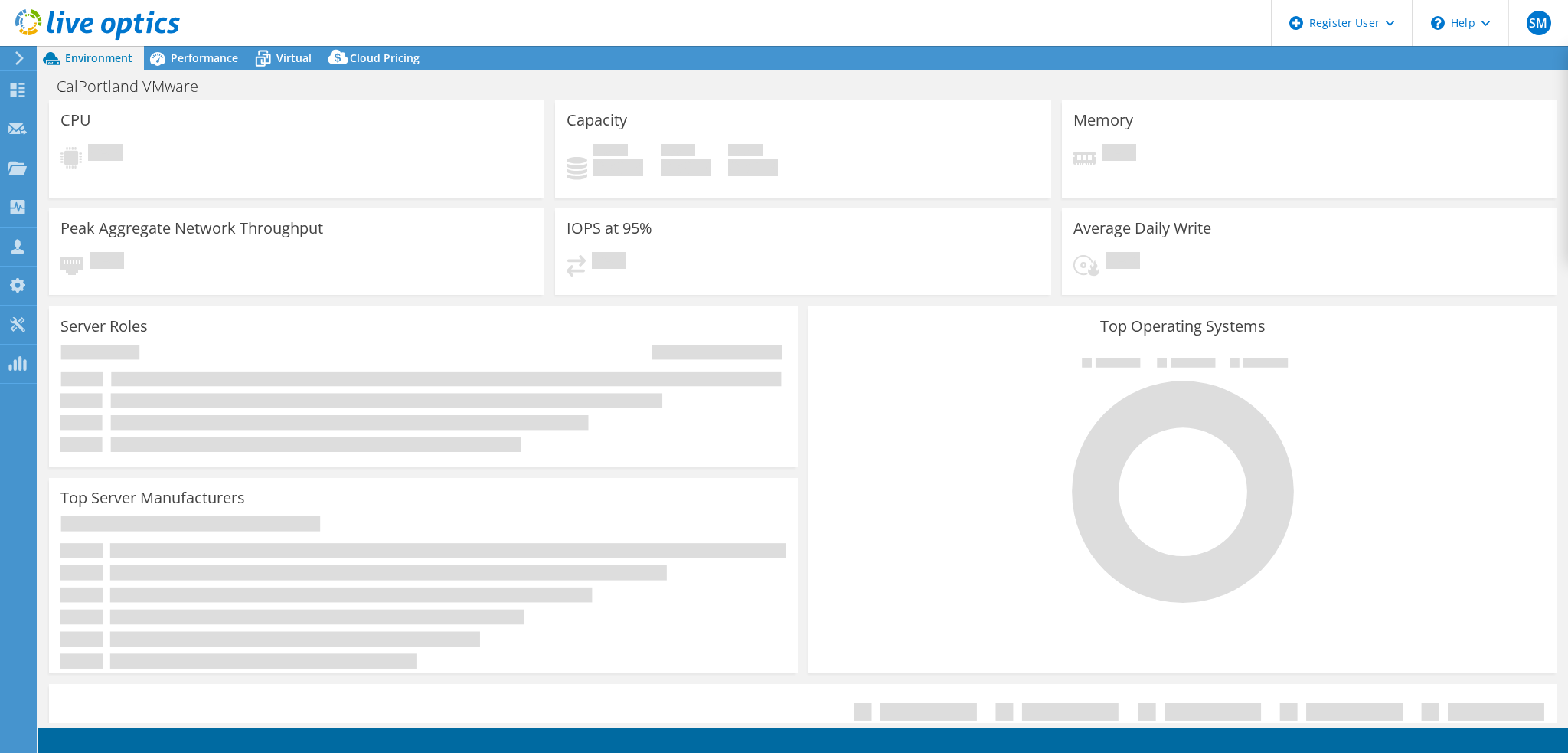
select select "USWest"
select select "USD"
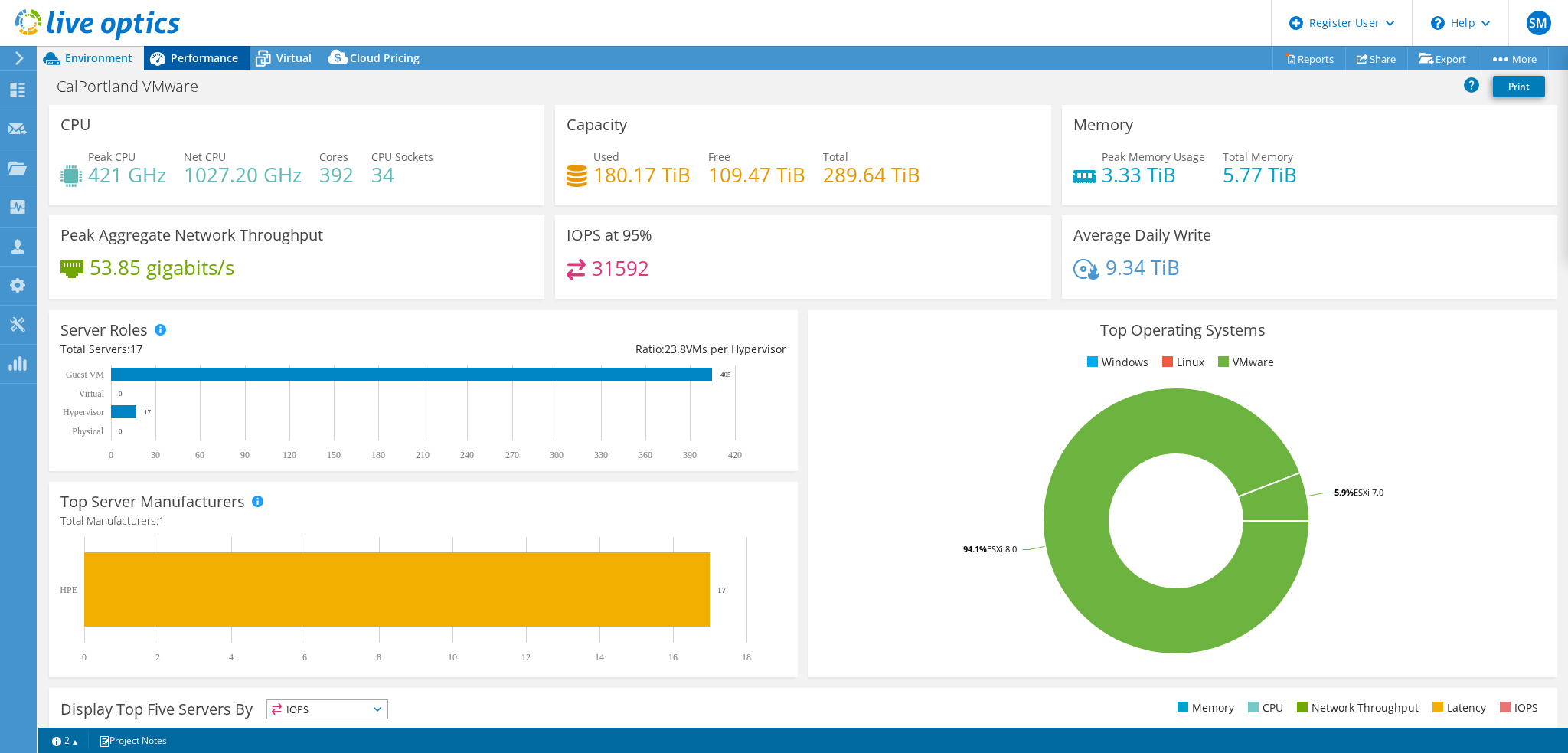
click at [195, 61] on span "Performance" at bounding box center [205, 57] width 67 height 14
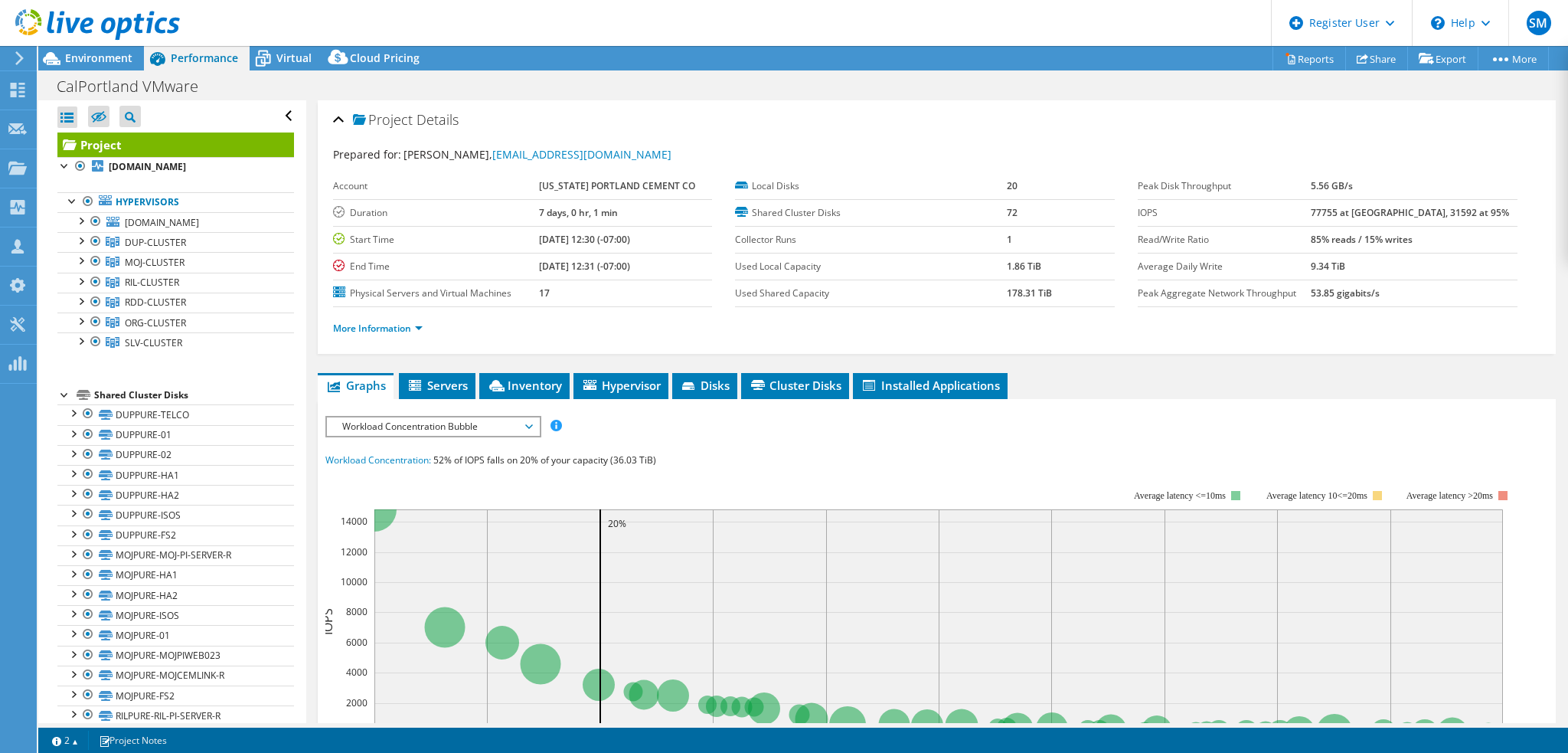
click at [979, 435] on div "IOPS Disk Throughput IO Size Latency Queue Depth CPU Percentage Memory Page Fau…" at bounding box center [937, 699] width 1223 height 567
